Goal: Information Seeking & Learning: Learn about a topic

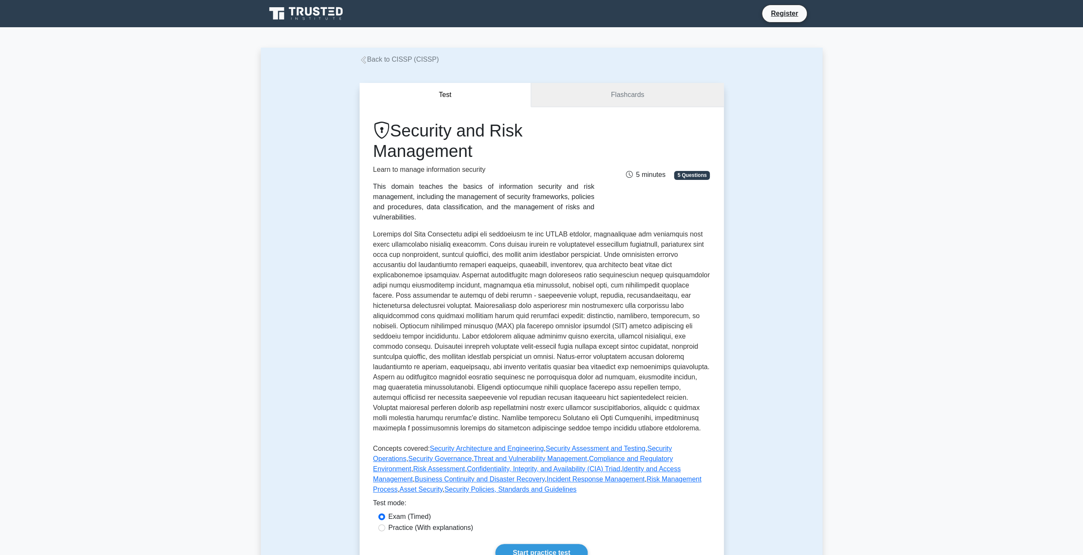
click at [637, 97] on link "Flashcards" at bounding box center [627, 95] width 192 height 24
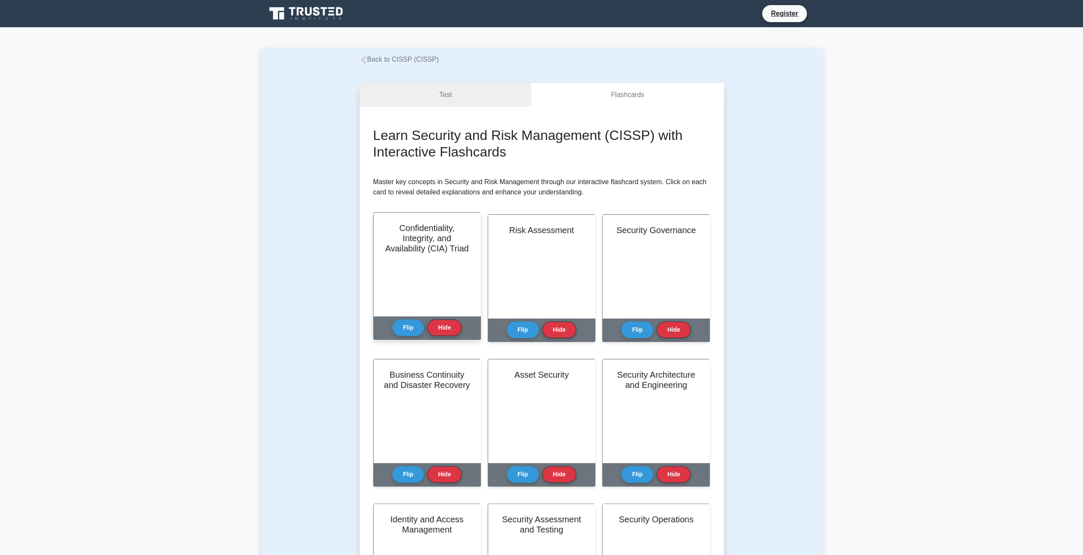
scroll to position [128, 0]
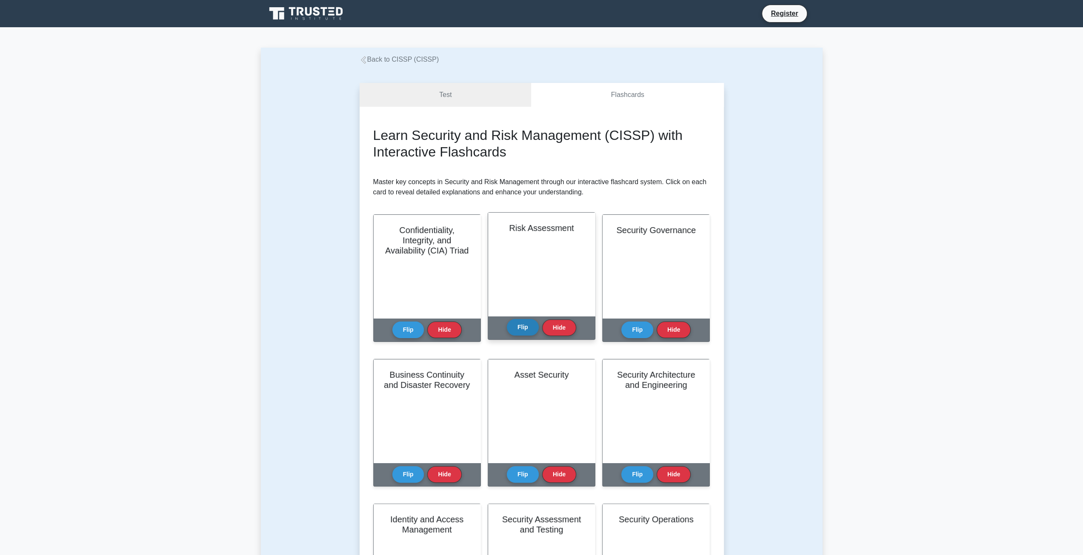
click at [519, 326] on button "Flip" at bounding box center [523, 327] width 32 height 17
click at [518, 325] on button "Flip" at bounding box center [523, 327] width 32 height 17
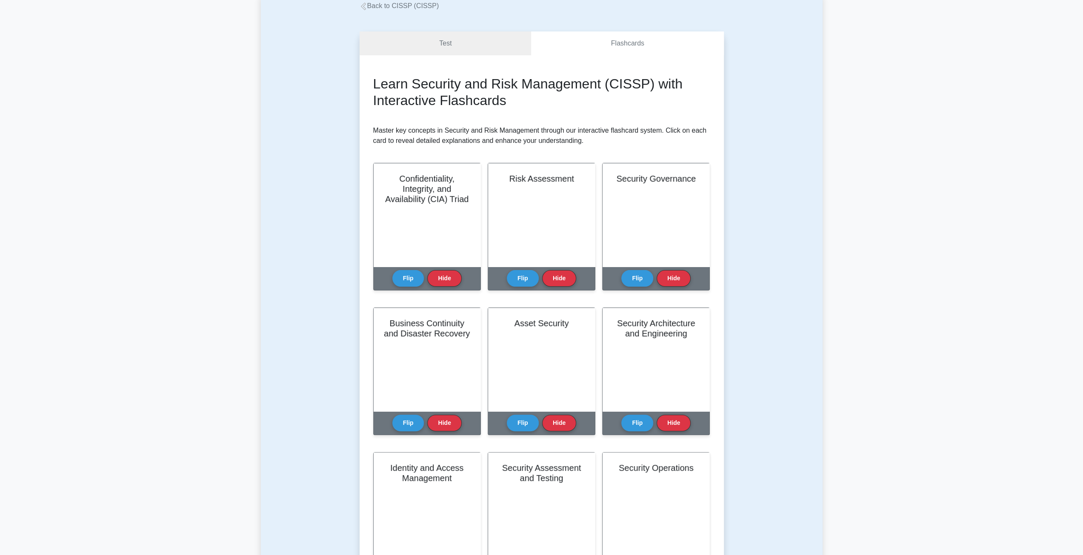
scroll to position [43, 0]
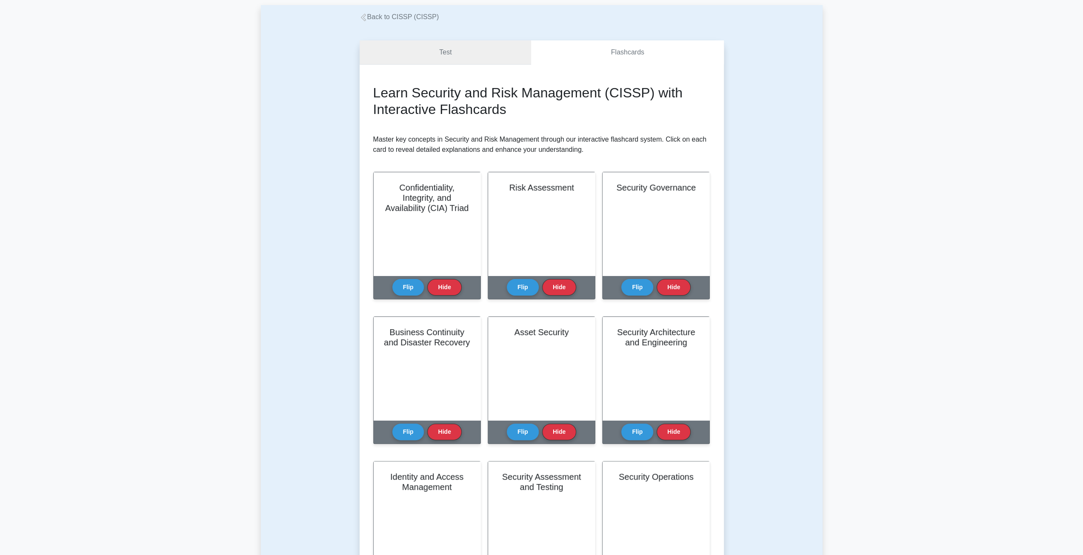
click at [495, 43] on link "Test" at bounding box center [446, 52] width 172 height 24
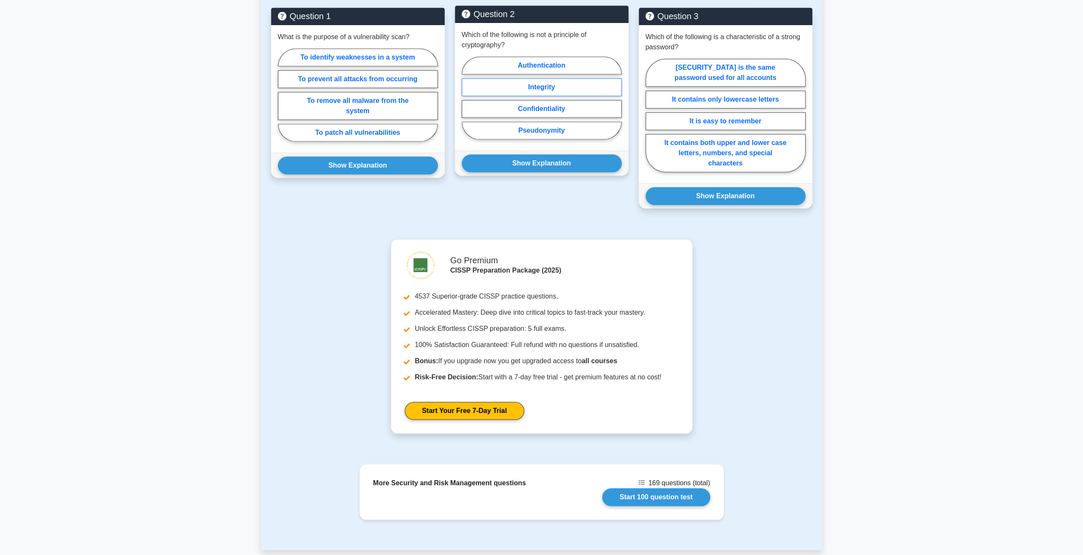
scroll to position [762, 0]
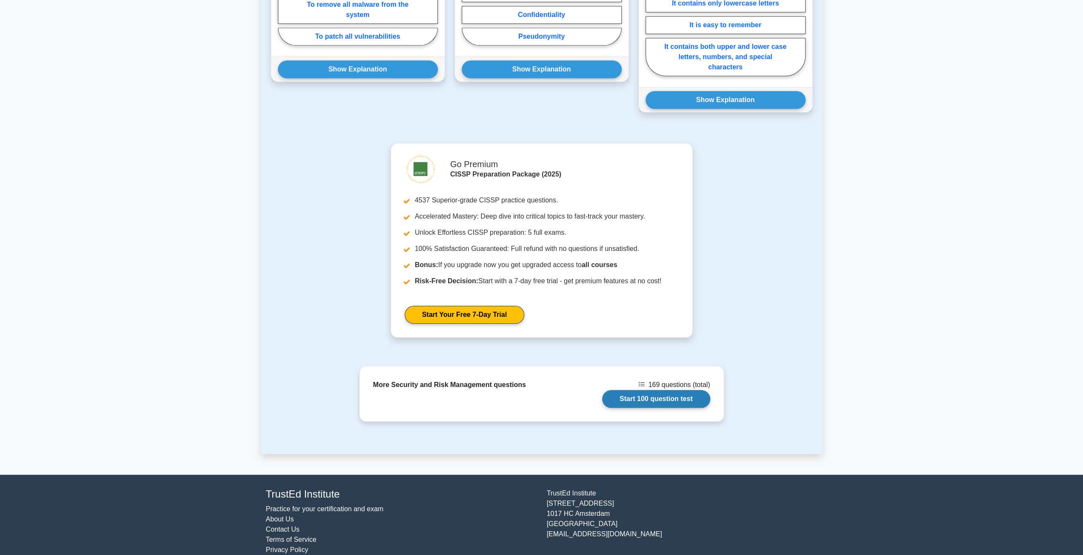
click at [671, 390] on link "Start 100 question test" at bounding box center [656, 399] width 108 height 18
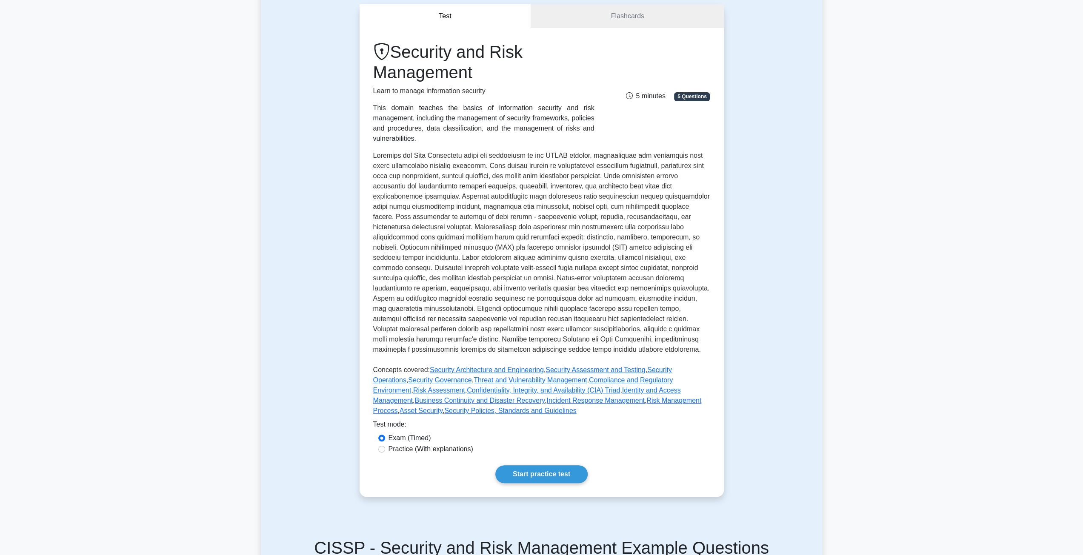
scroll to position [0, 0]
